Goal: Task Accomplishment & Management: Use online tool/utility

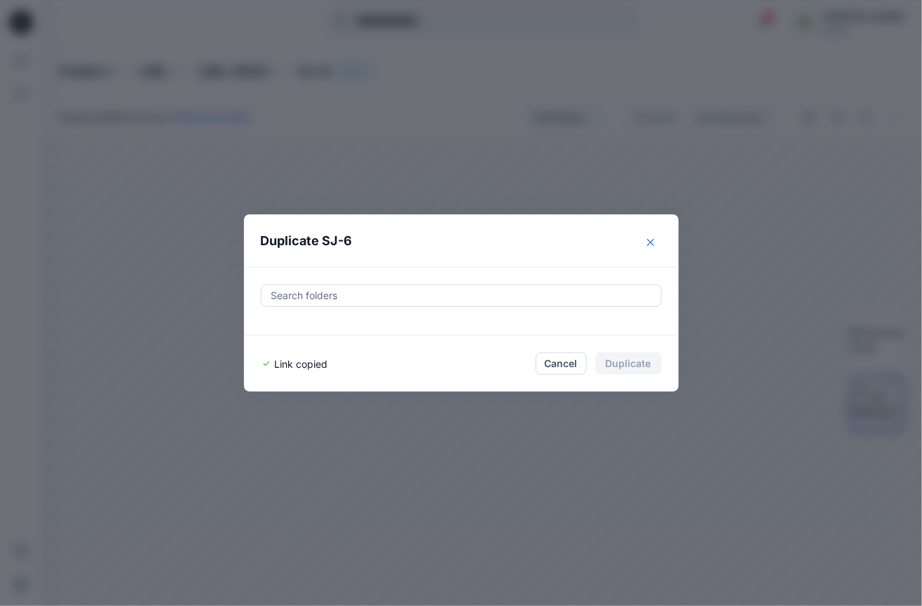
click at [650, 240] on icon "Close" at bounding box center [650, 242] width 7 height 7
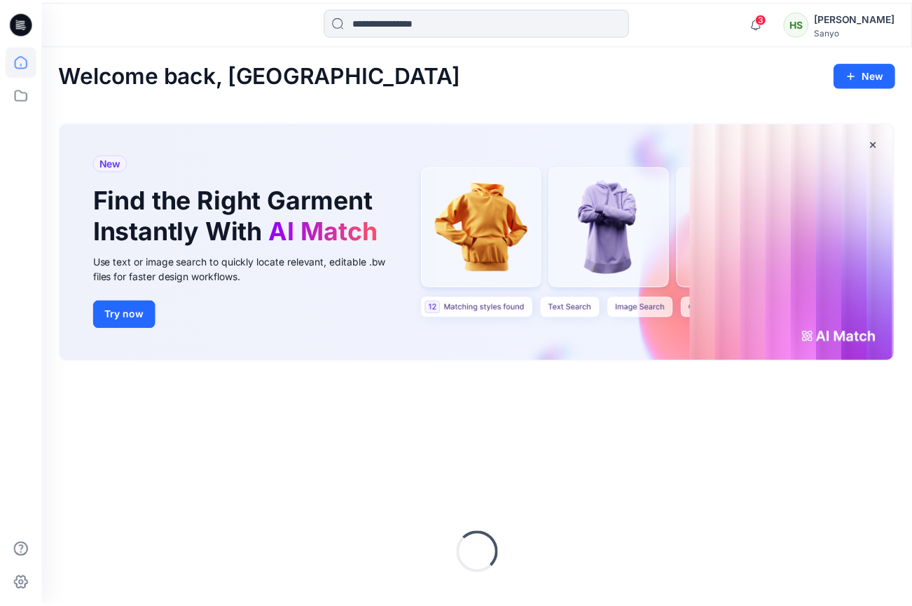
scroll to position [139, 0]
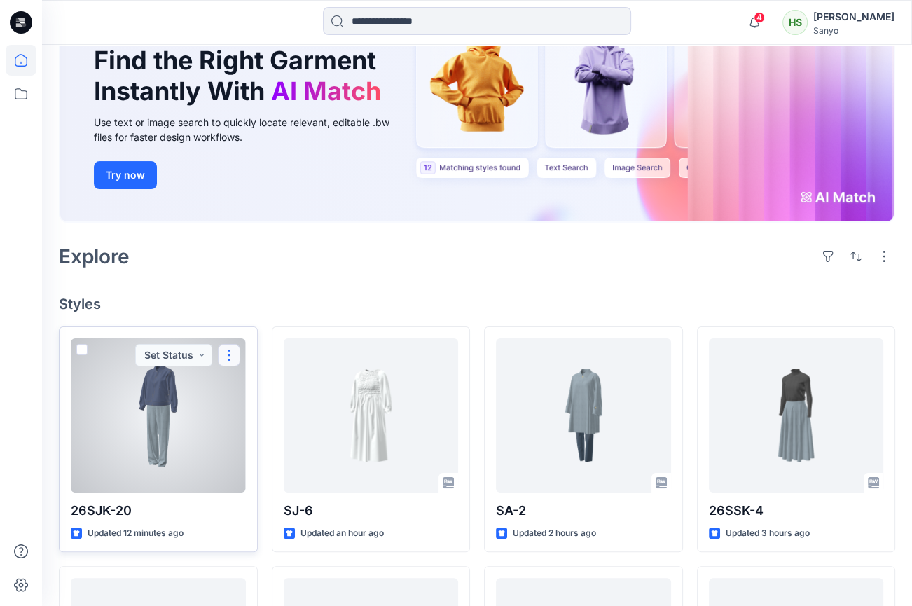
click at [235, 350] on button "button" at bounding box center [229, 355] width 22 height 22
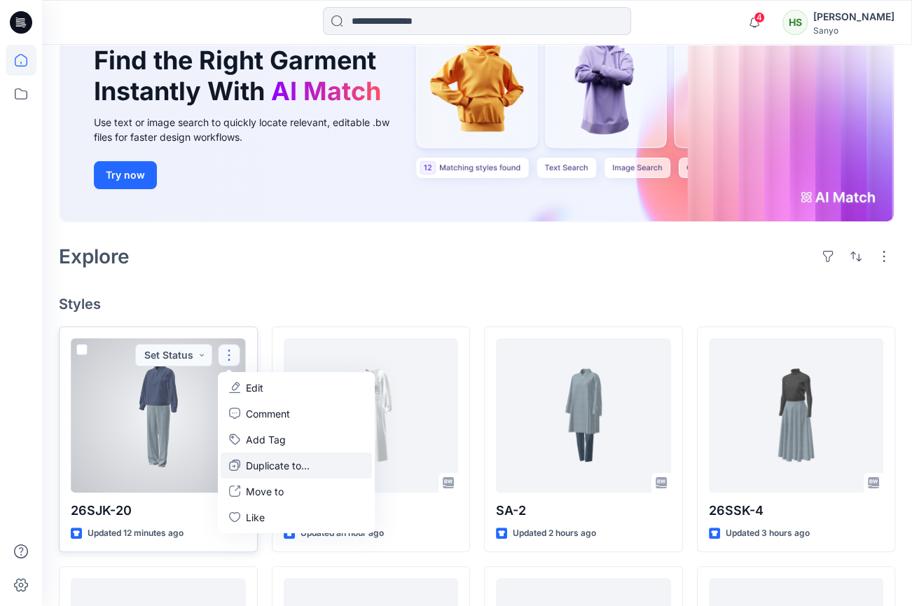
click at [266, 464] on p "Duplicate to..." at bounding box center [278, 465] width 64 height 15
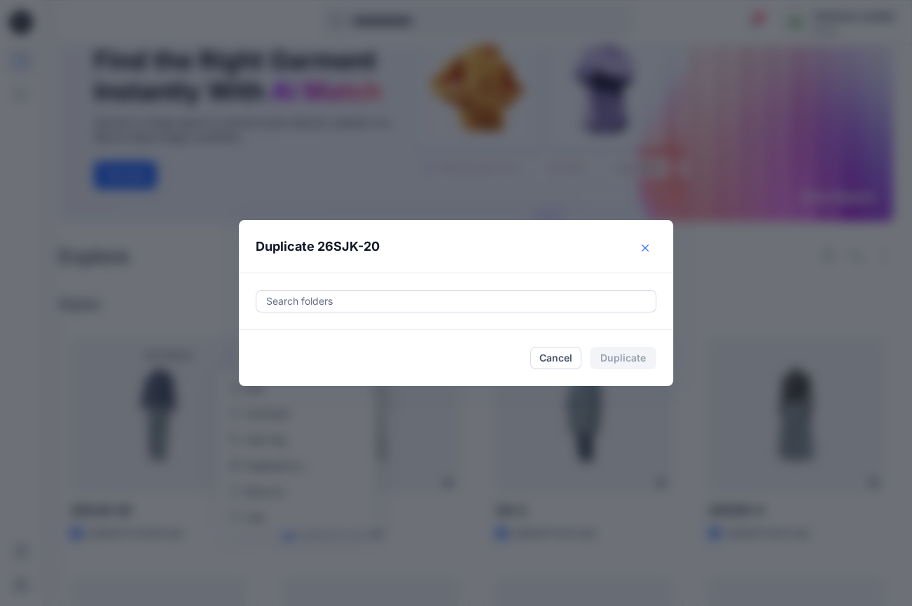
click at [649, 248] on icon "Close" at bounding box center [645, 247] width 7 height 7
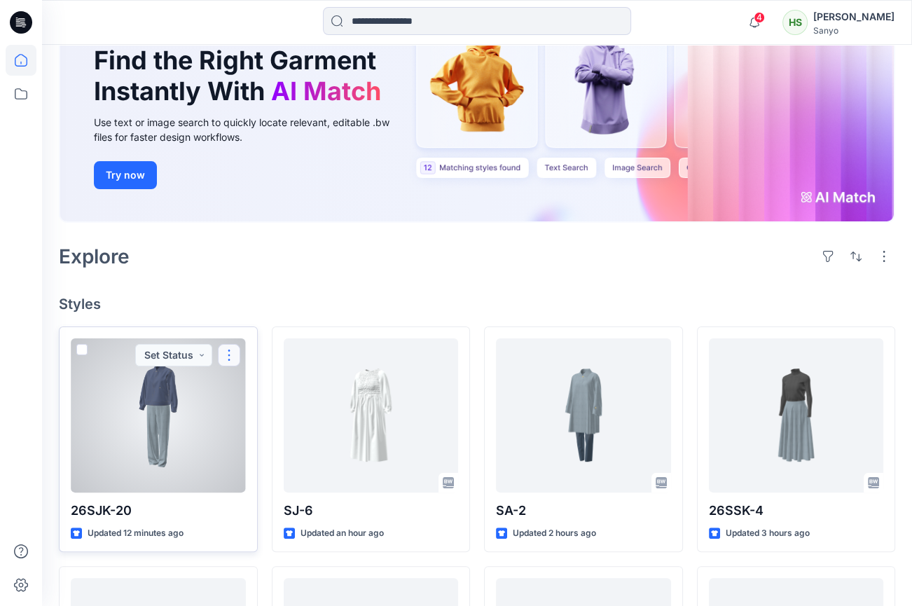
click at [231, 351] on button "button" at bounding box center [229, 355] width 22 height 22
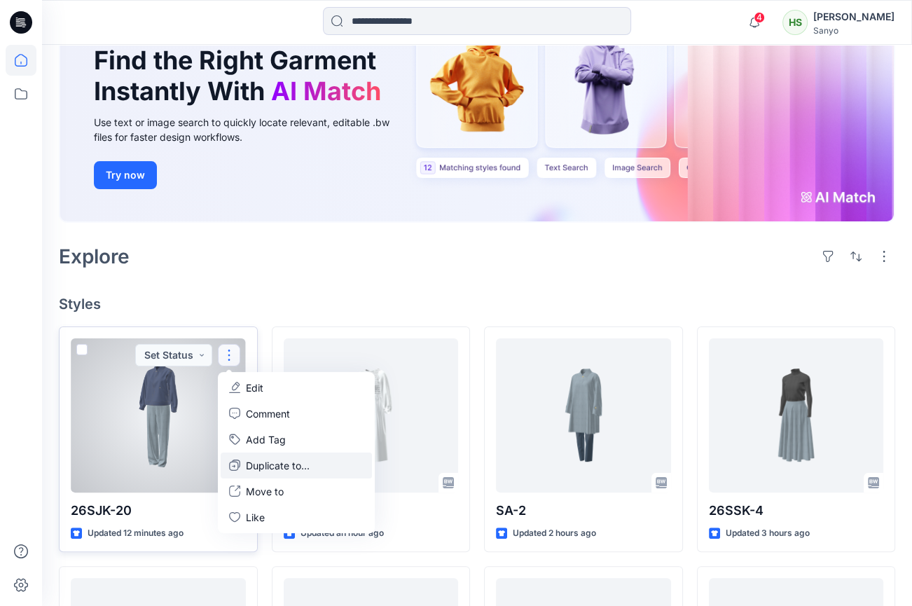
click at [257, 462] on p "Duplicate to..." at bounding box center [278, 465] width 64 height 15
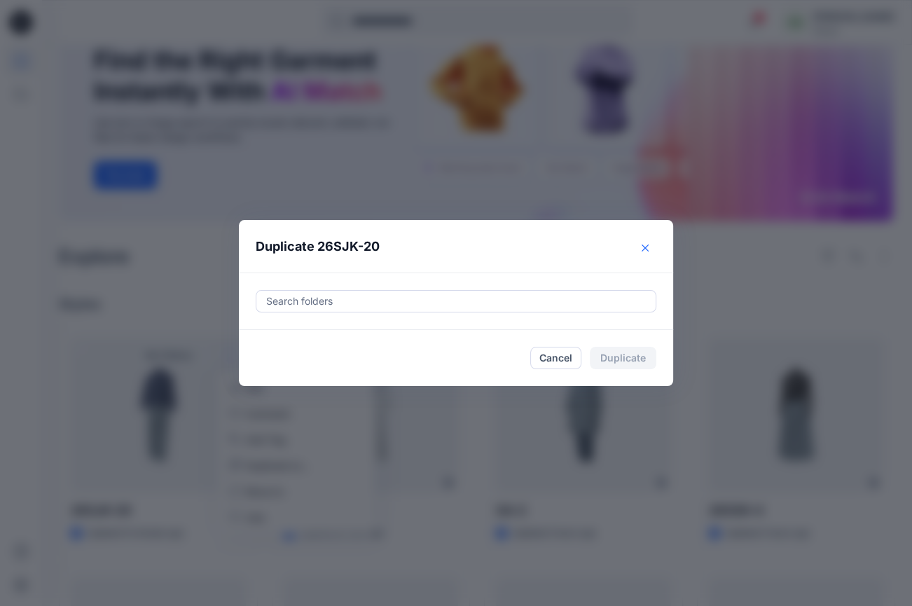
click at [644, 245] on button "Close" at bounding box center [645, 248] width 22 height 22
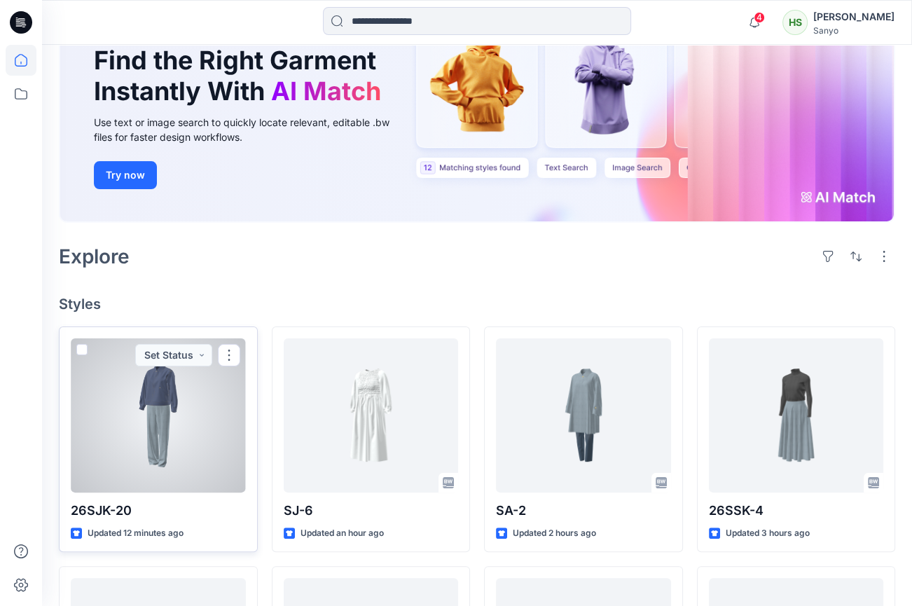
click at [167, 393] on div at bounding box center [158, 415] width 175 height 154
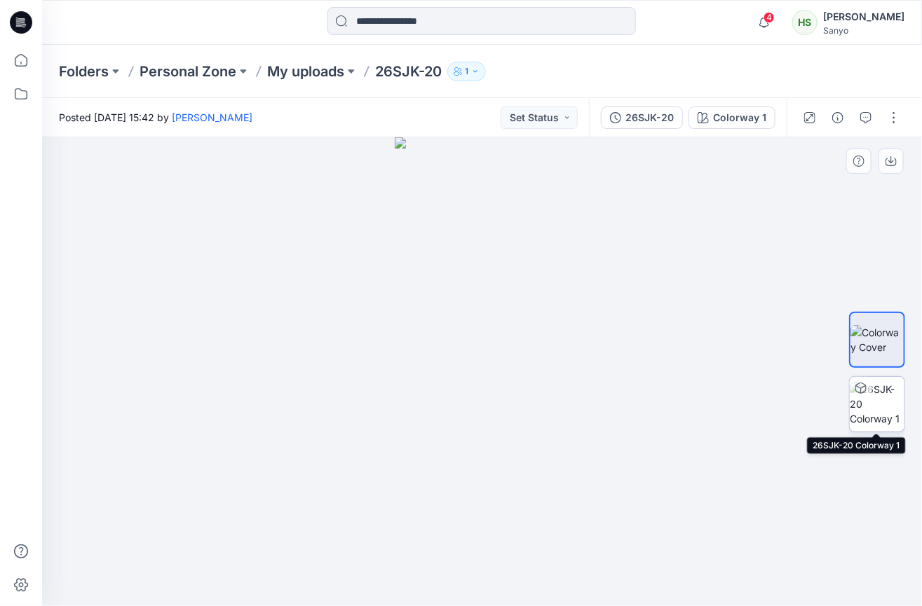
click at [882, 398] on img at bounding box center [876, 404] width 55 height 44
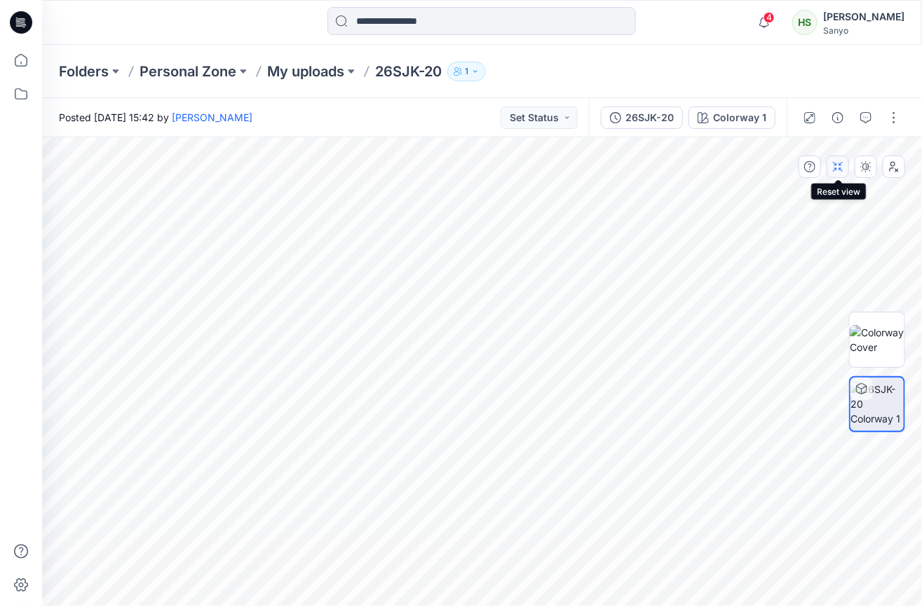
click at [844, 169] on button "button" at bounding box center [837, 167] width 22 height 22
click at [900, 171] on button "button" at bounding box center [893, 167] width 22 height 22
click at [897, 170] on icon "button" at bounding box center [893, 166] width 11 height 11
click at [891, 118] on button "button" at bounding box center [893, 118] width 22 height 22
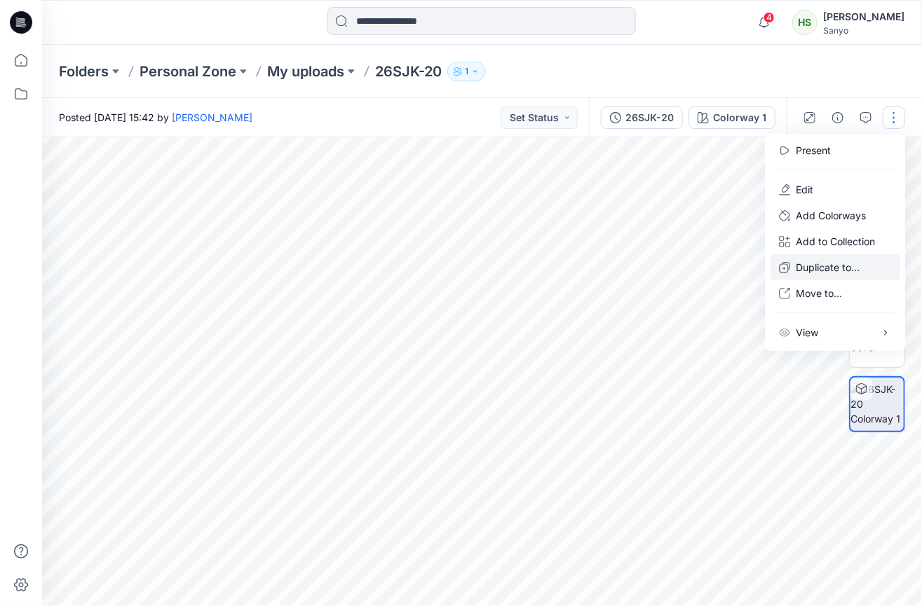
click at [820, 270] on p "Duplicate to..." at bounding box center [827, 267] width 64 height 15
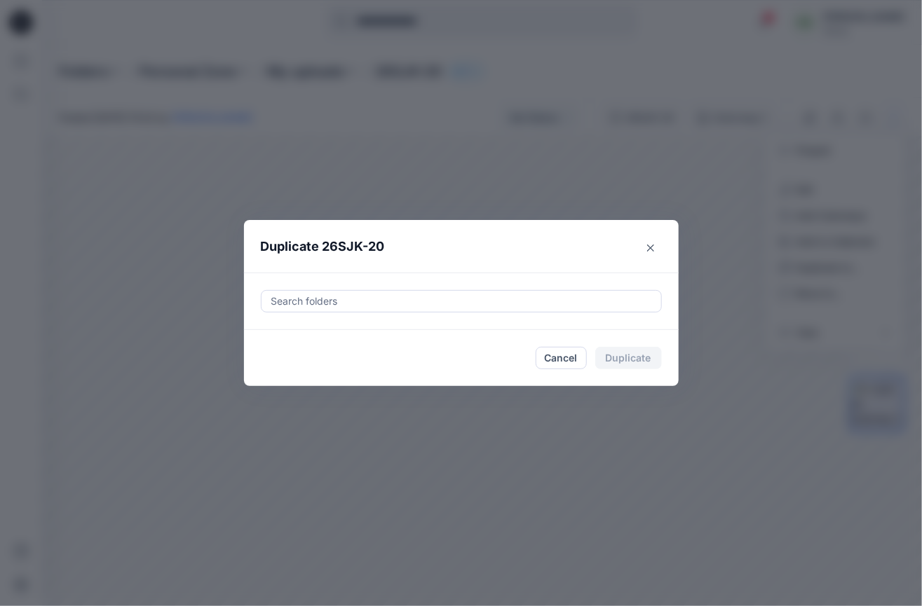
click at [344, 304] on div at bounding box center [461, 301] width 383 height 17
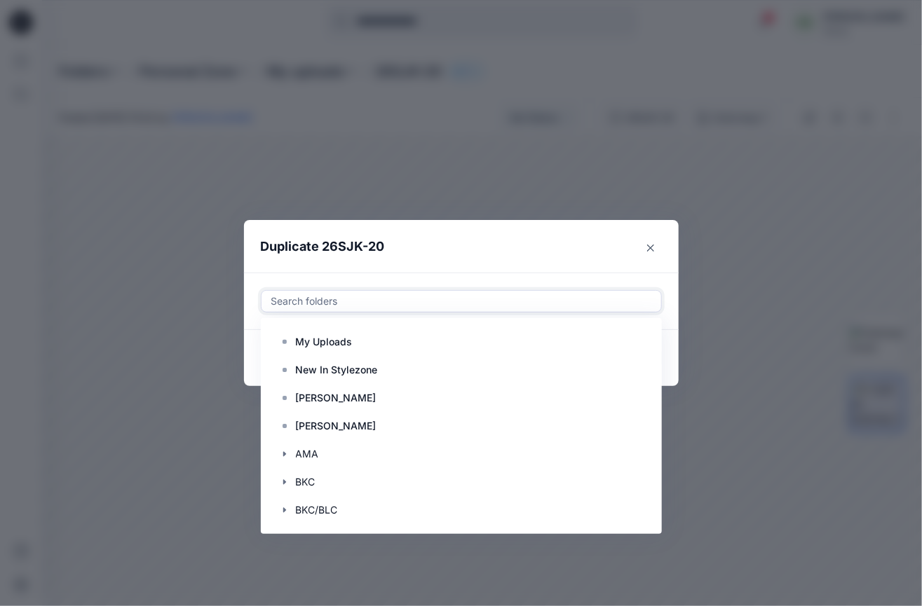
click at [357, 301] on div at bounding box center [461, 301] width 383 height 17
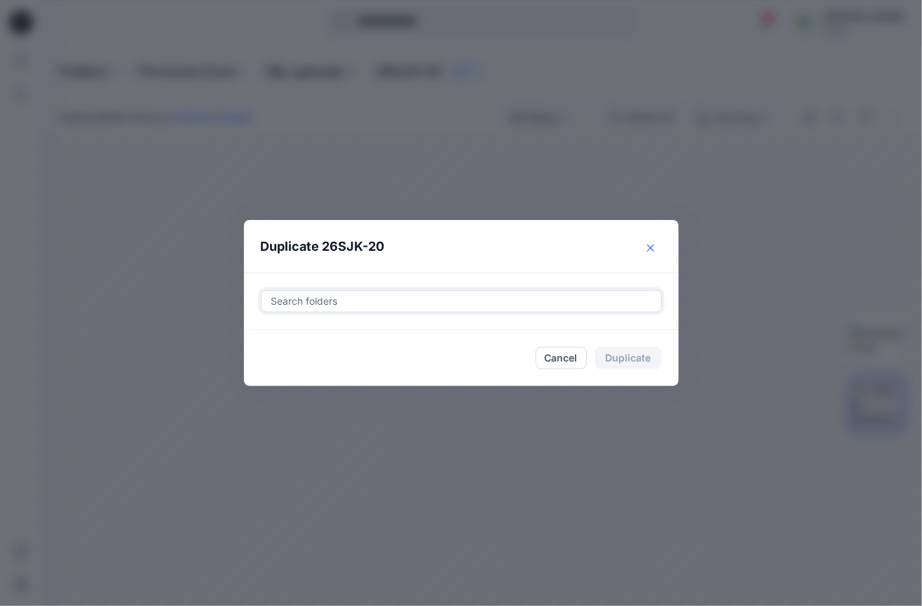
click at [650, 251] on icon "Close" at bounding box center [650, 248] width 7 height 7
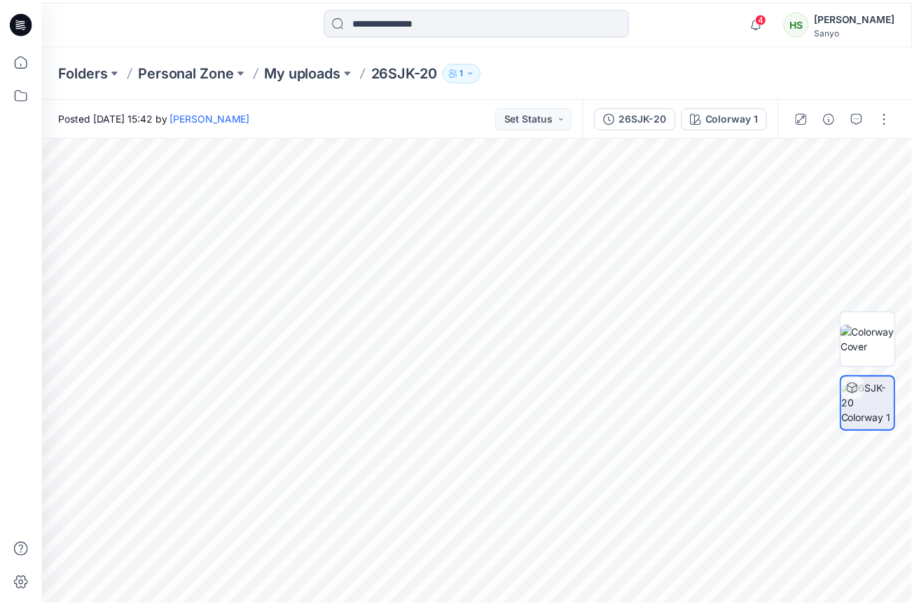
scroll to position [139, 0]
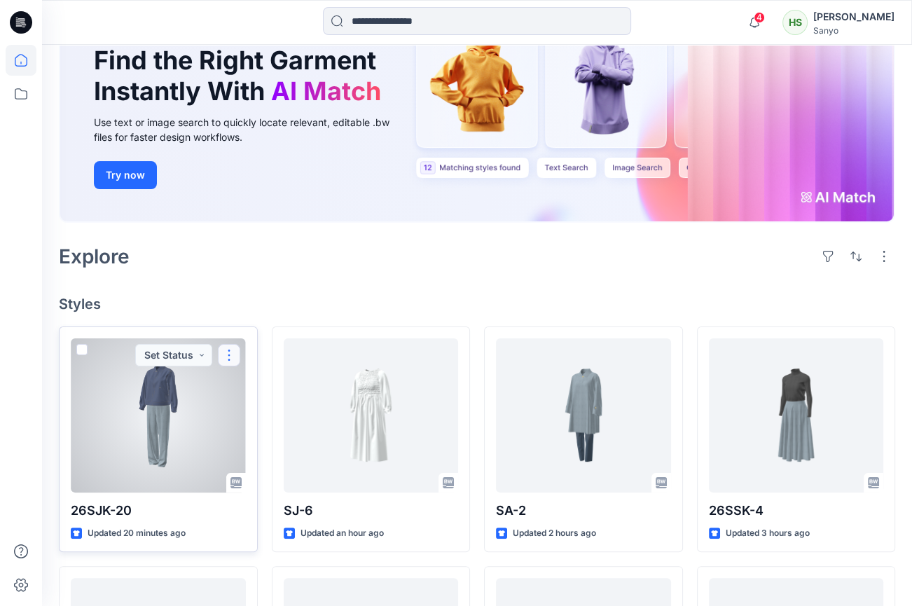
click at [228, 355] on button "button" at bounding box center [229, 355] width 22 height 22
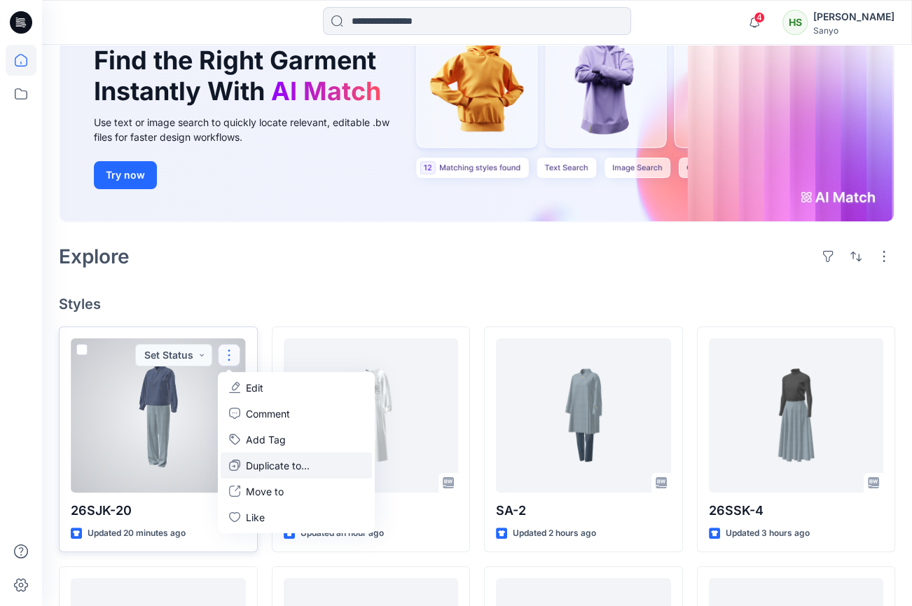
click at [256, 462] on p "Duplicate to..." at bounding box center [278, 465] width 64 height 15
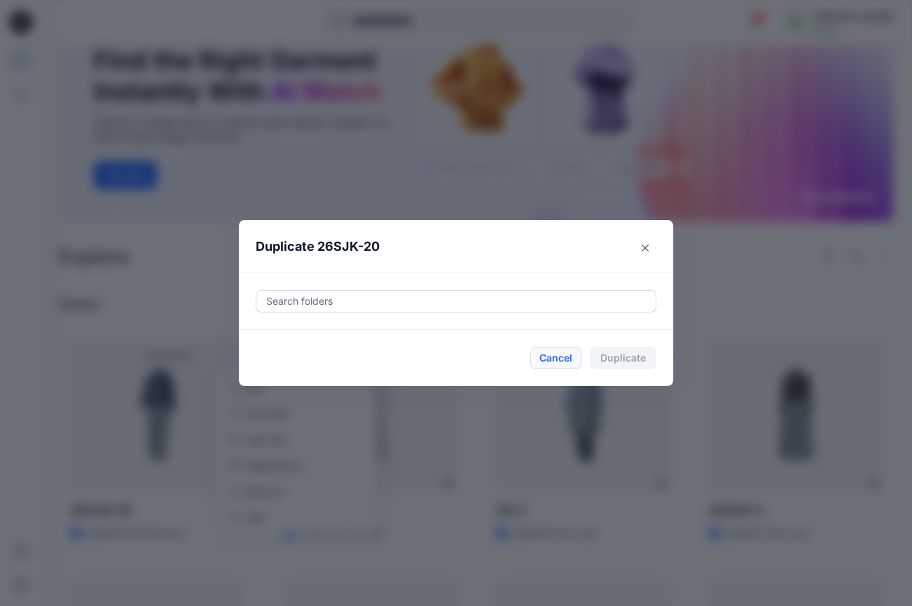
click at [558, 359] on button "Cancel" at bounding box center [555, 358] width 51 height 22
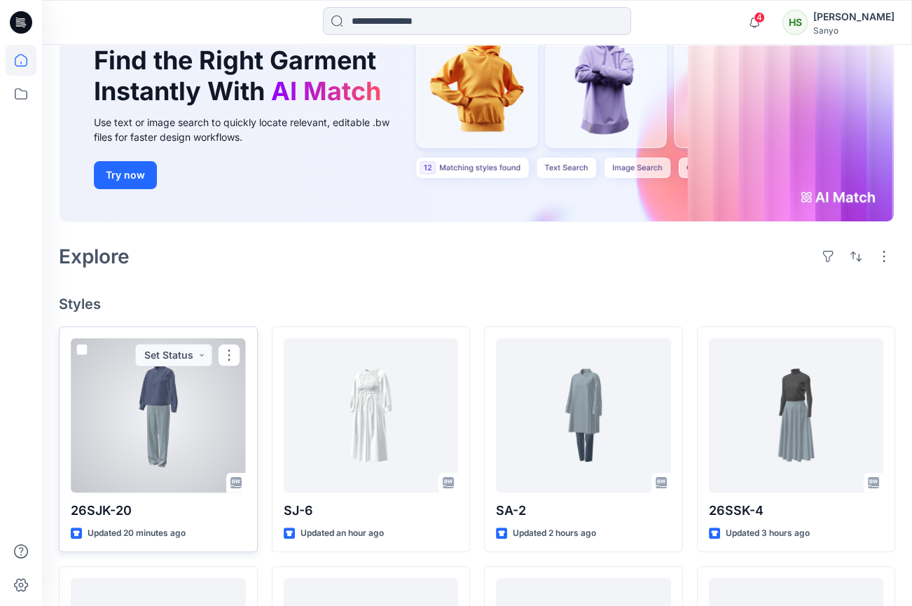
click at [110, 389] on div at bounding box center [158, 415] width 175 height 154
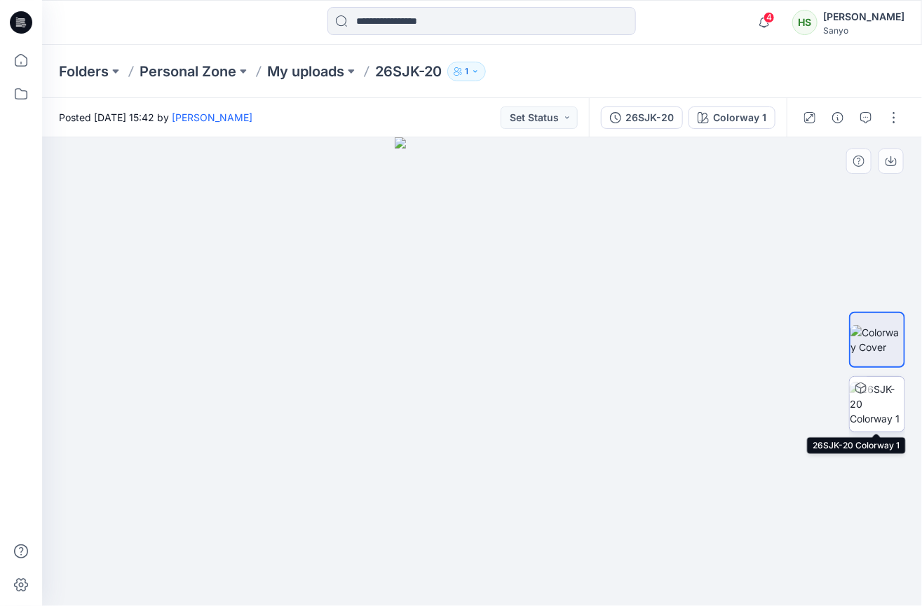
click at [876, 408] on img at bounding box center [876, 404] width 55 height 44
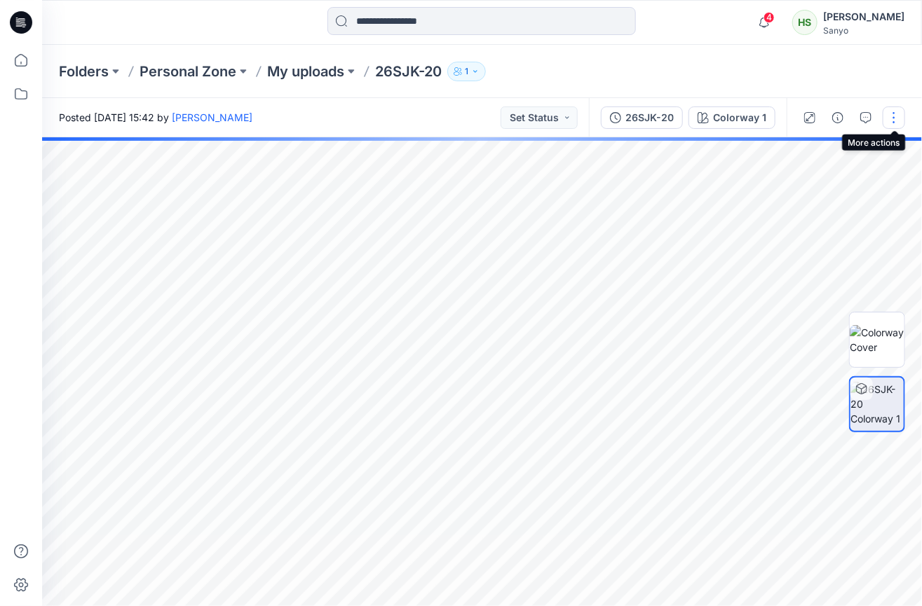
click at [895, 115] on button "button" at bounding box center [893, 118] width 22 height 22
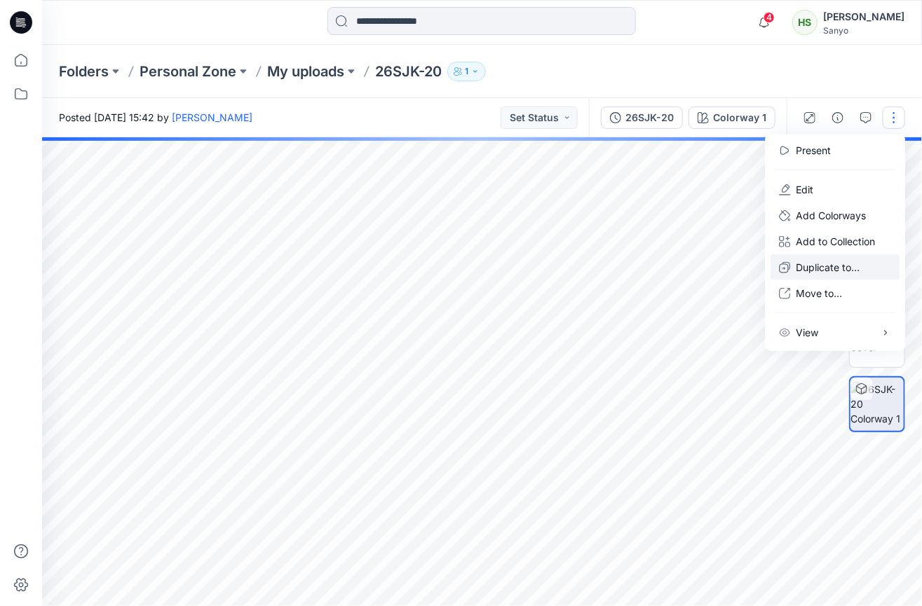
click at [827, 266] on p "Duplicate to..." at bounding box center [827, 267] width 64 height 15
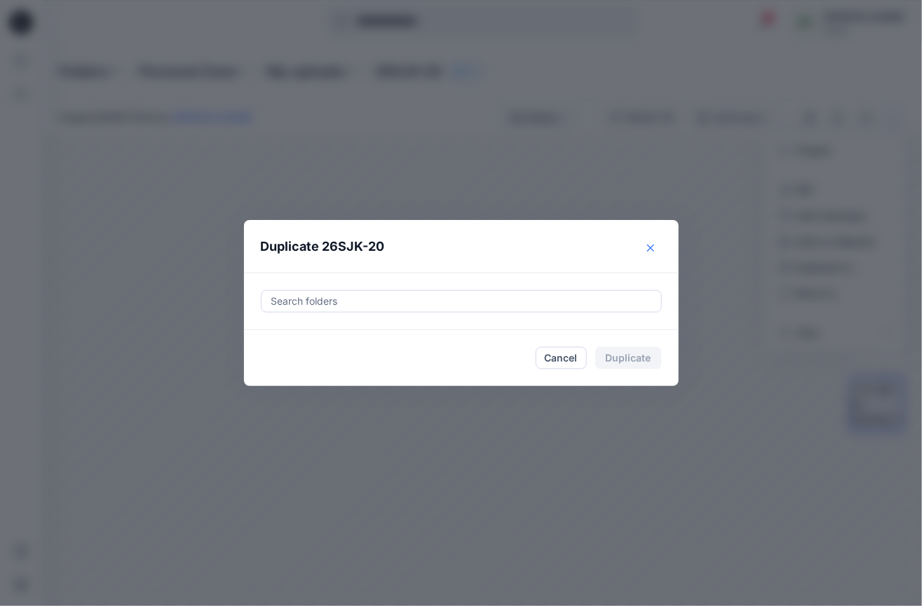
click at [645, 245] on button "Close" at bounding box center [650, 248] width 22 height 22
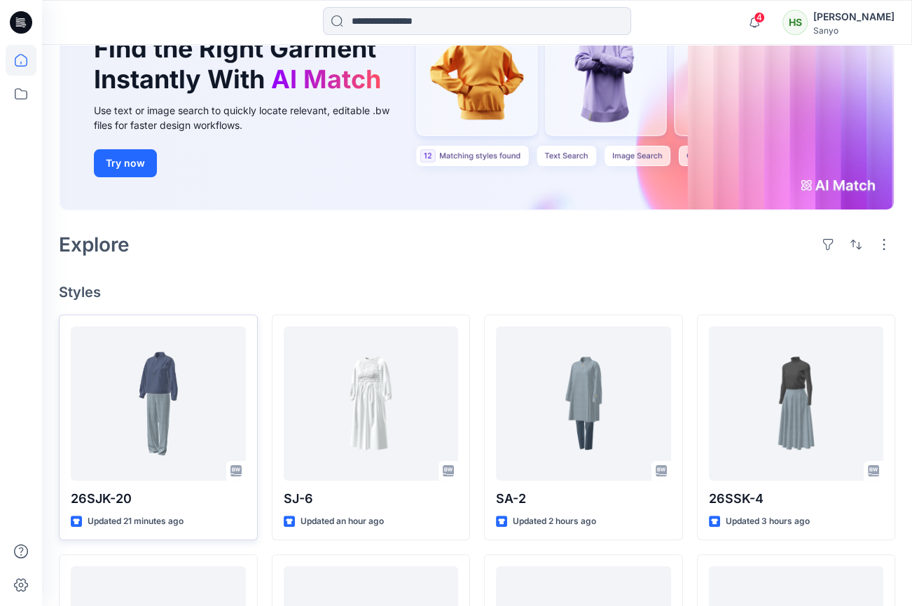
scroll to position [191, 0]
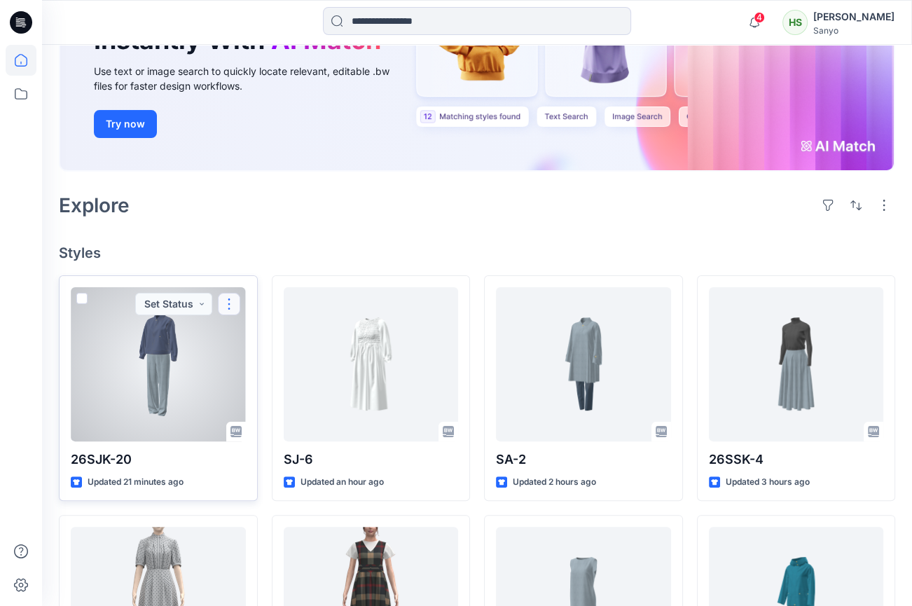
click at [228, 301] on button "button" at bounding box center [229, 304] width 22 height 22
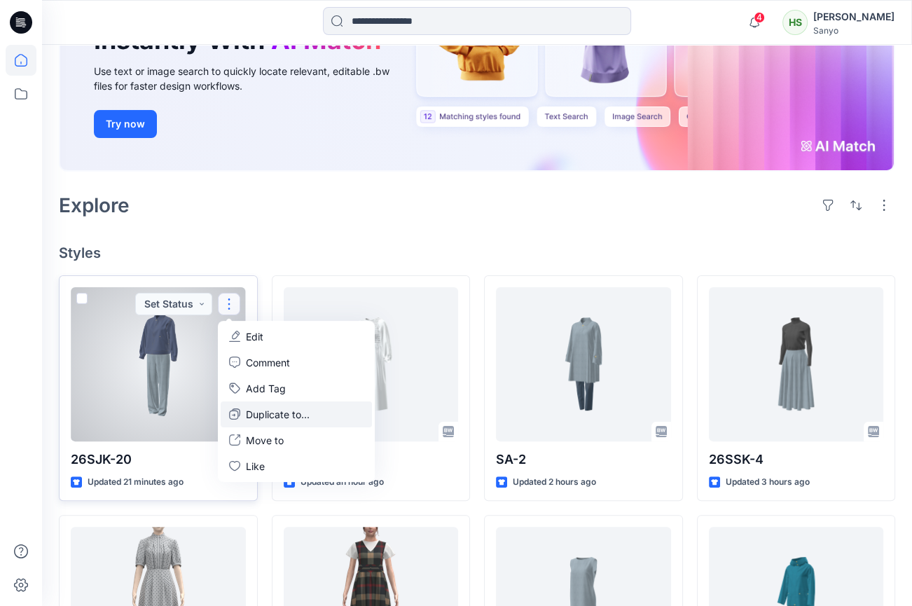
click at [247, 408] on p "Duplicate to..." at bounding box center [278, 414] width 64 height 15
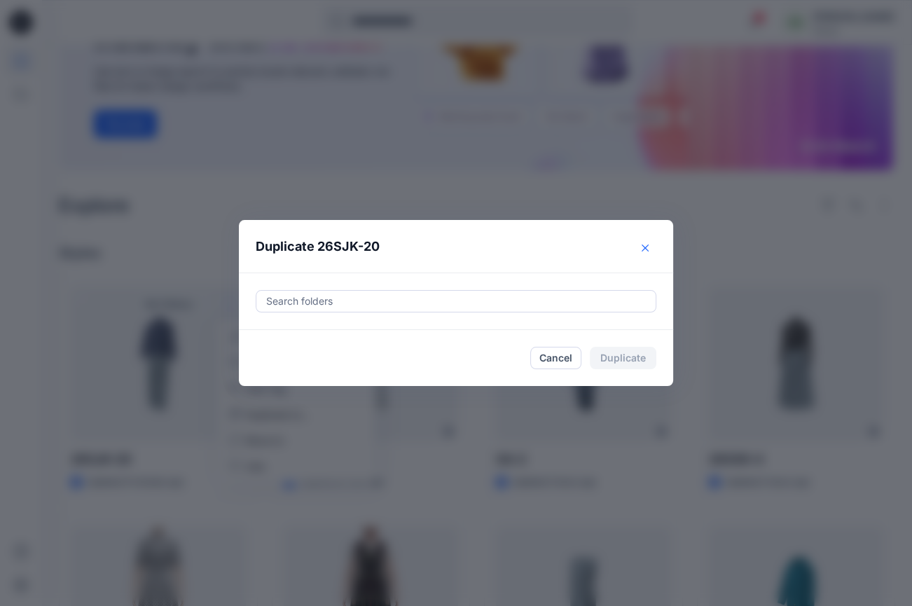
click at [649, 245] on icon "Close" at bounding box center [645, 247] width 7 height 7
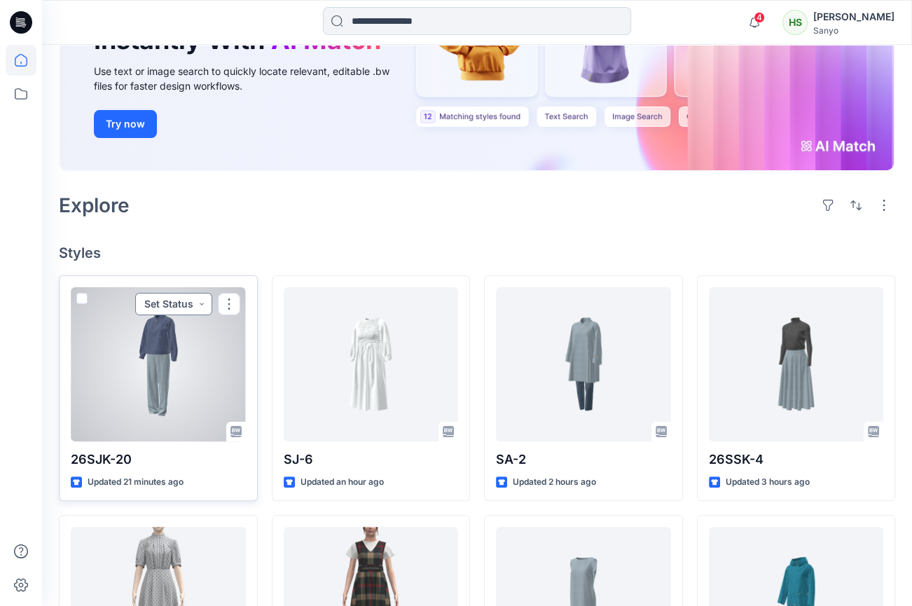
click at [204, 301] on button "Set Status" at bounding box center [173, 304] width 77 height 22
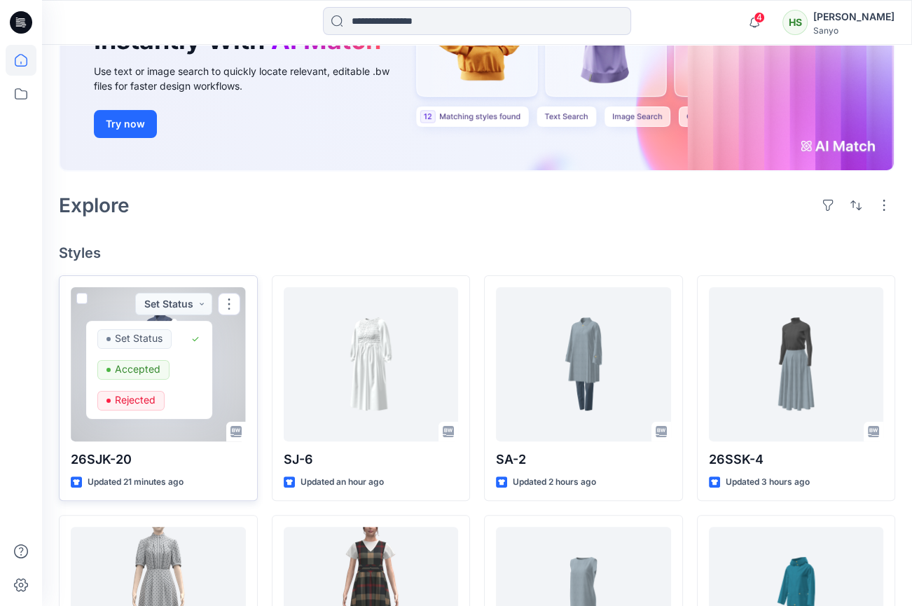
click at [235, 346] on div at bounding box center [158, 364] width 175 height 154
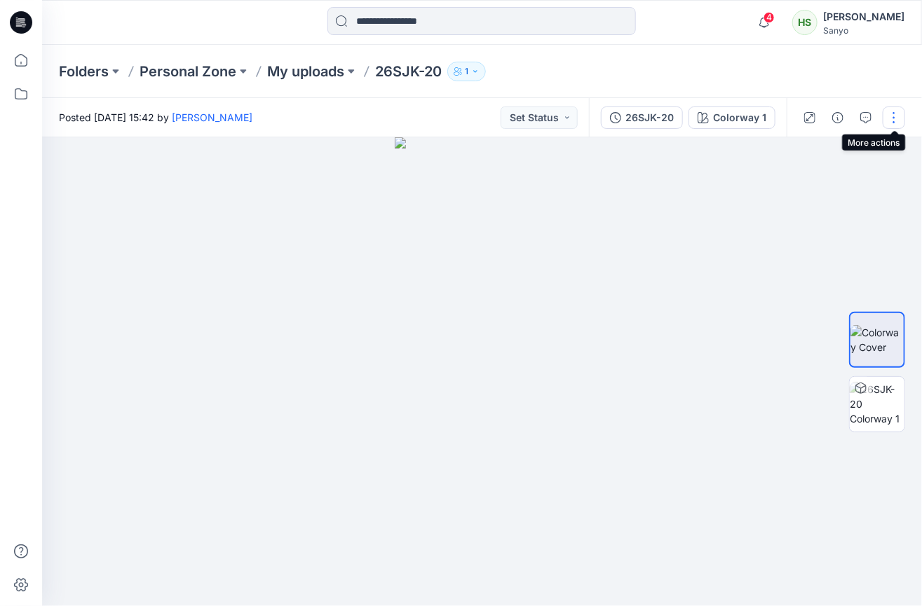
click at [891, 116] on button "button" at bounding box center [893, 118] width 22 height 22
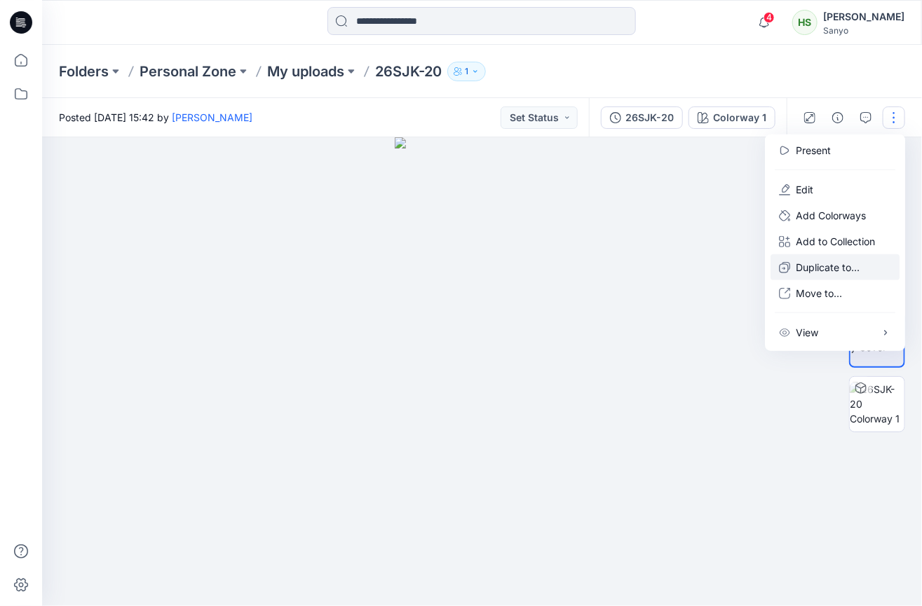
click at [796, 266] on p "Duplicate to..." at bounding box center [827, 267] width 64 height 15
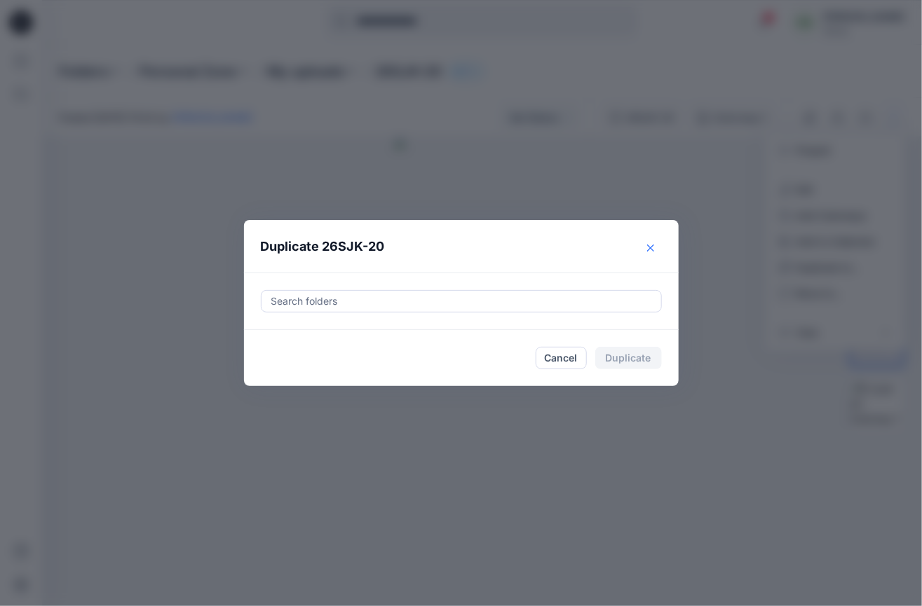
click at [651, 249] on icon "Close" at bounding box center [649, 247] width 7 height 7
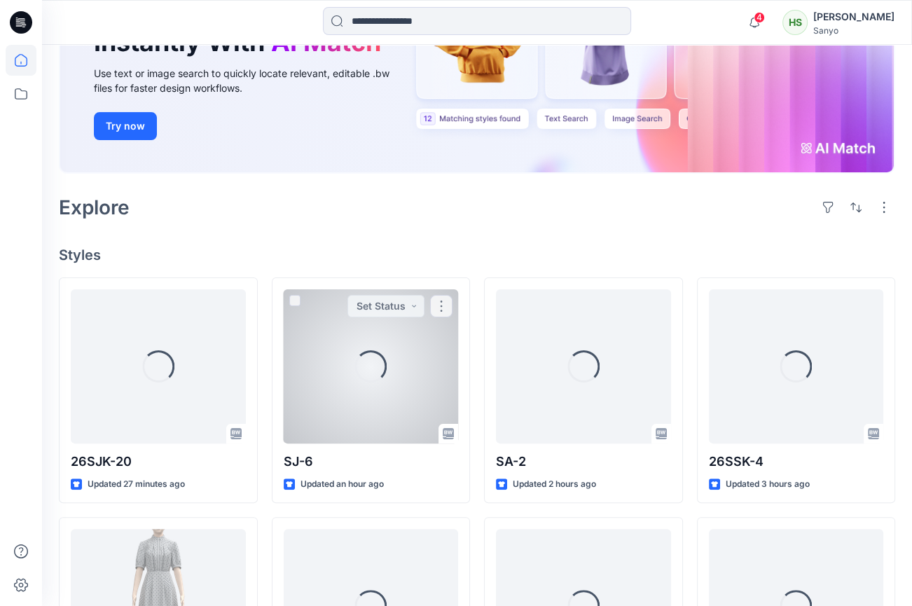
scroll to position [191, 0]
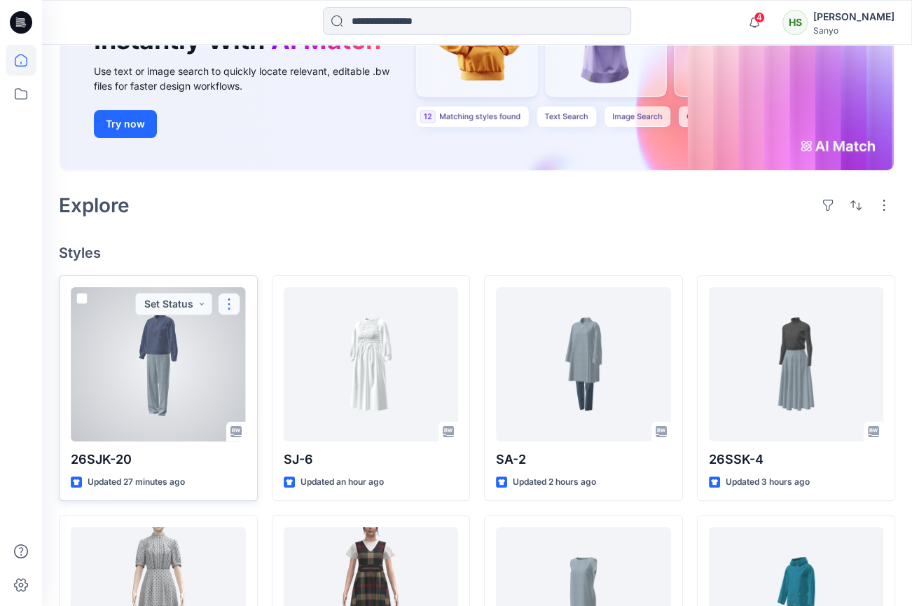
click at [230, 301] on button "button" at bounding box center [229, 304] width 22 height 22
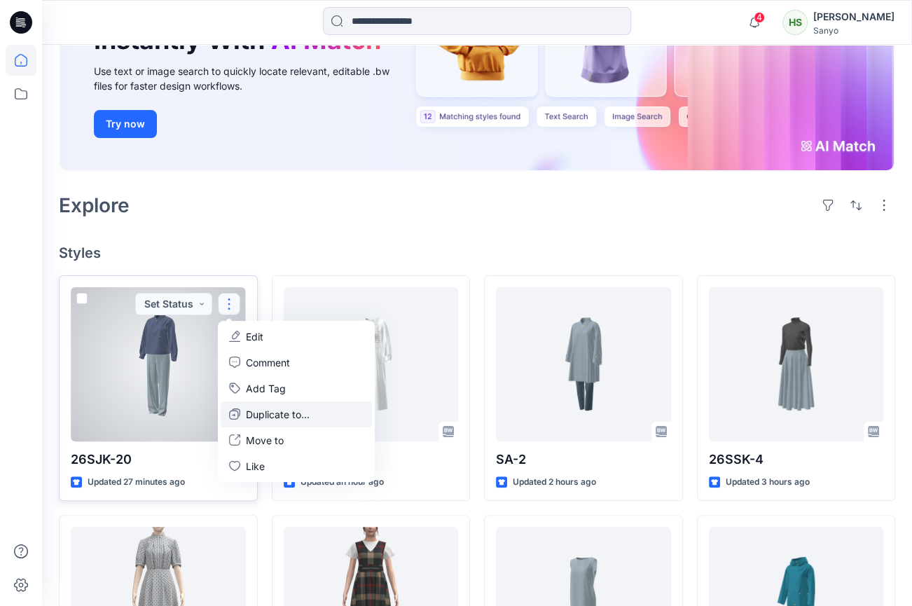
click at [245, 412] on button "Duplicate to..." at bounding box center [296, 415] width 151 height 26
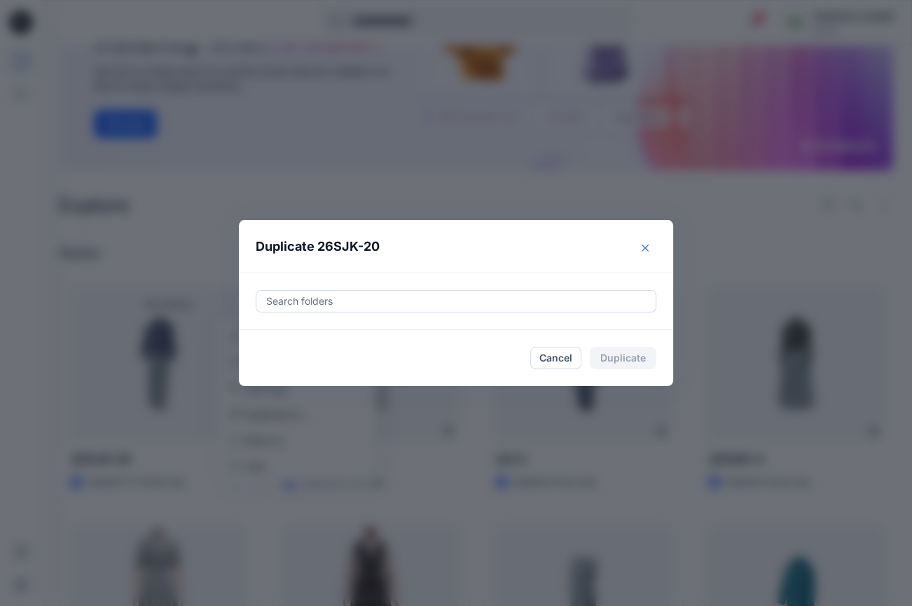
click at [648, 245] on icon "Close" at bounding box center [645, 248] width 7 height 7
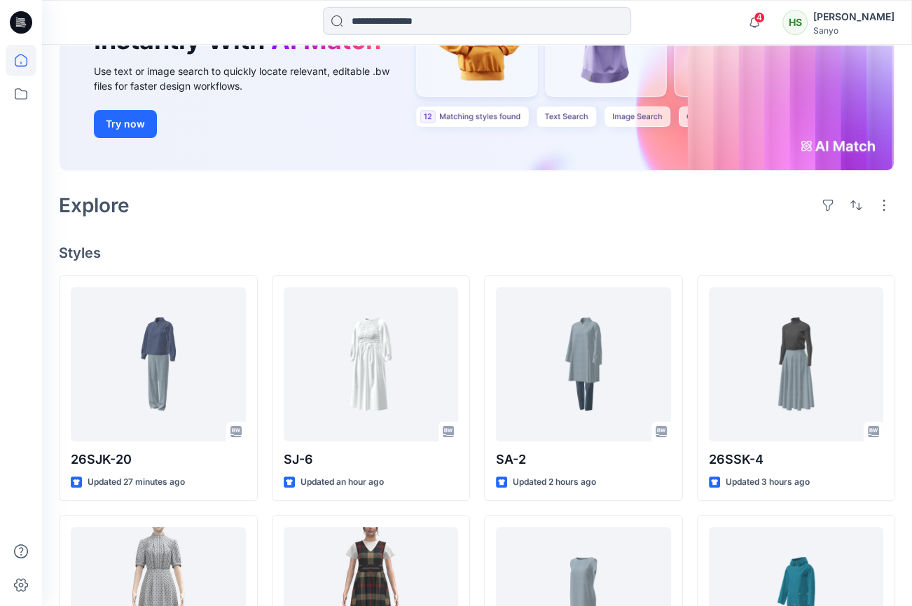
click at [274, 240] on div "Welcome back, Hisao New New Find the Right Garment Instantly With AI Match Use …" at bounding box center [477, 451] width 870 height 1194
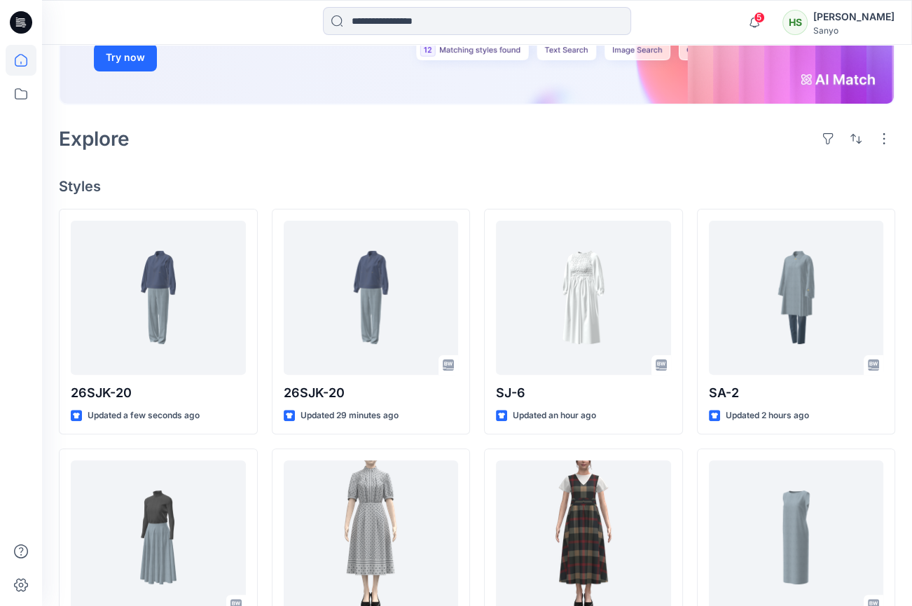
scroll to position [318, 0]
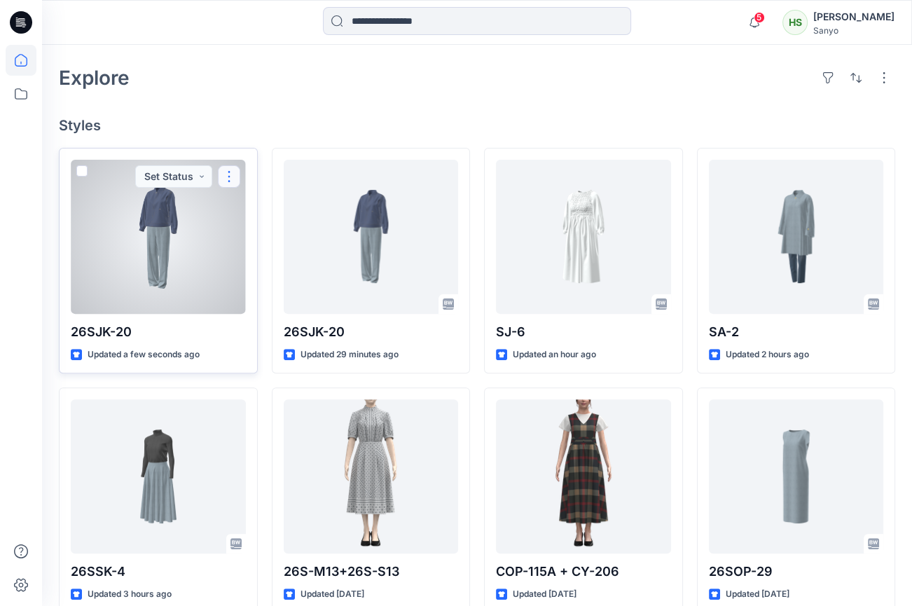
click at [227, 171] on button "button" at bounding box center [229, 176] width 22 height 22
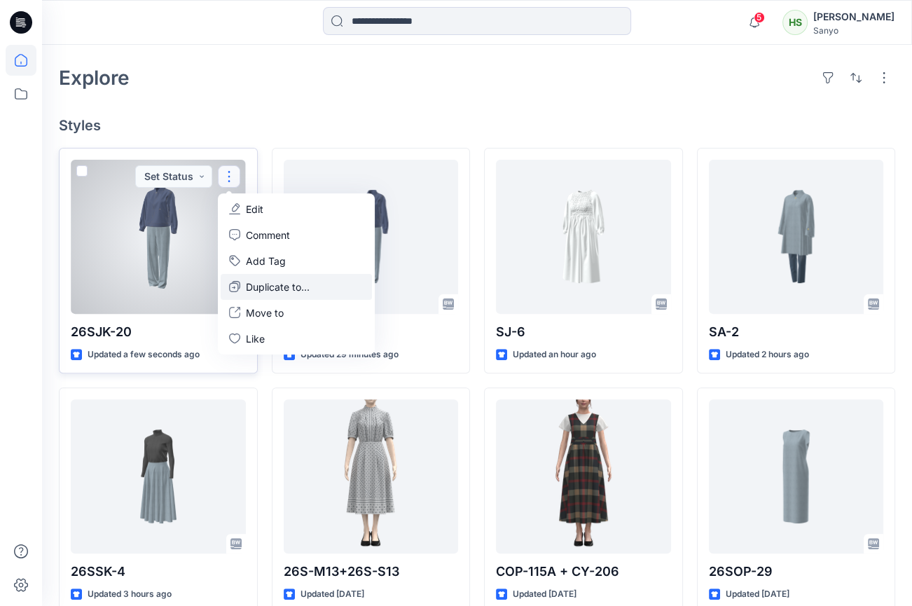
click at [255, 282] on p "Duplicate to..." at bounding box center [278, 287] width 64 height 15
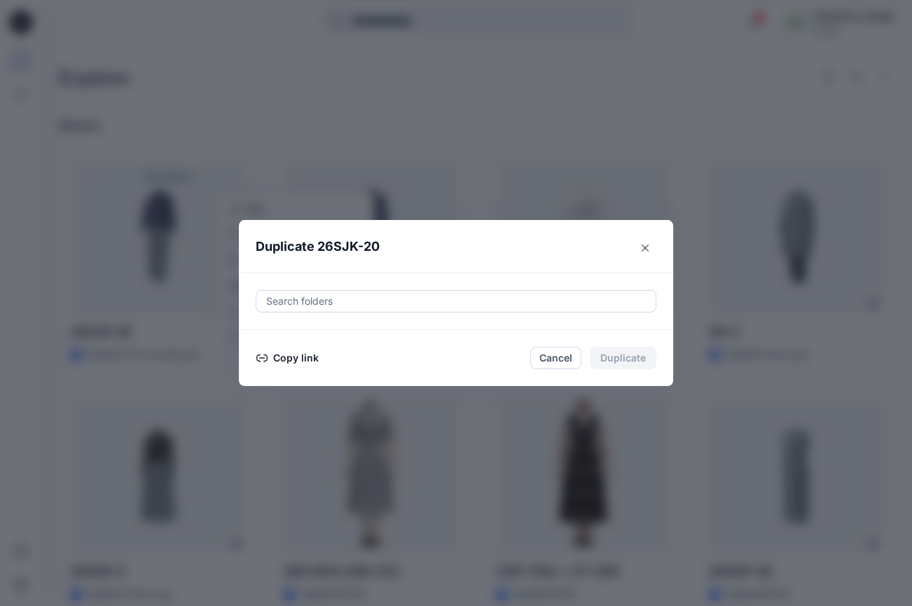
click at [289, 357] on button "Copy link" at bounding box center [288, 358] width 64 height 17
